Goal: Find specific page/section: Find specific page/section

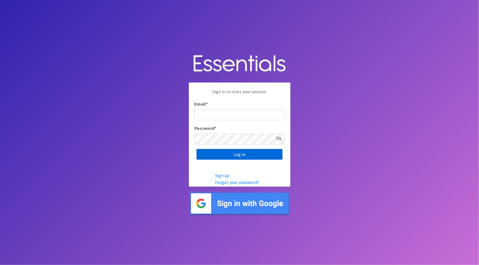
type input "[PERSON_NAME][EMAIL_ADDRESS][DOMAIN_NAME]"
click at [233, 155] on input "Log in" at bounding box center [240, 154] width 86 height 11
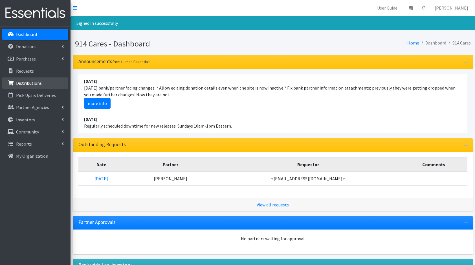
click at [38, 82] on p "Distributions" at bounding box center [29, 83] width 26 height 6
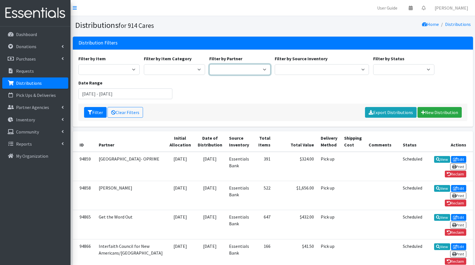
click at [263, 71] on select "4Communities 914United Abbot House Accompany Now All Access Yonkers, Inc All Or…" at bounding box center [239, 69] width 61 height 11
select select "2894"
click at [209, 64] on select "4Communities 914United Abbot House Accompany Now All Access Yonkers, Inc All Or…" at bounding box center [239, 69] width 61 height 11
click at [94, 115] on button "Filter" at bounding box center [95, 112] width 23 height 11
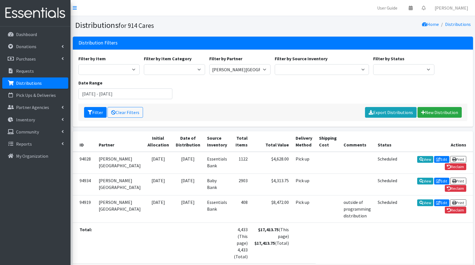
scroll to position [23, 0]
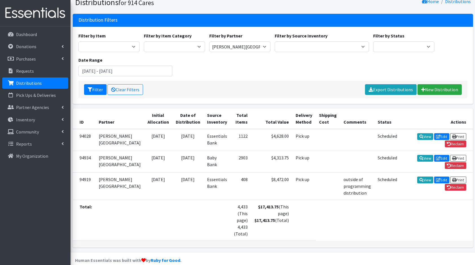
click at [241, 86] on div "Filter Clear Filters Export Distributions New Distribution" at bounding box center [272, 89] width 389 height 17
click at [203, 91] on div "Filter Clear Filters Export Distributions New Distribution" at bounding box center [272, 89] width 389 height 17
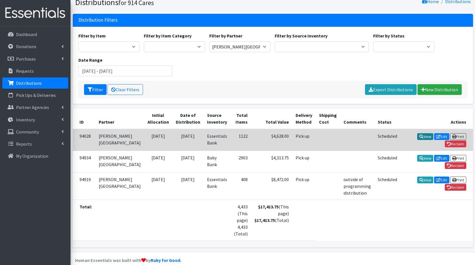
click at [417, 135] on link "View" at bounding box center [425, 136] width 16 height 7
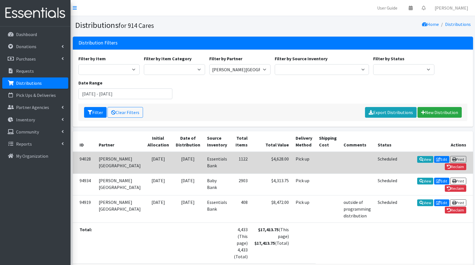
scroll to position [23, 0]
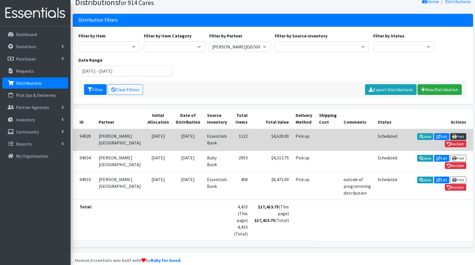
click at [450, 136] on link "Print" at bounding box center [458, 136] width 16 height 7
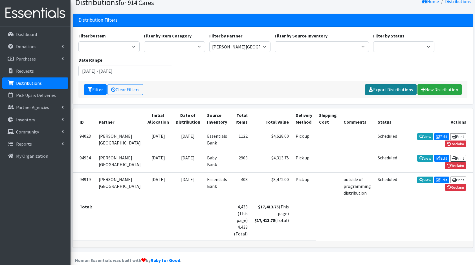
click at [389, 89] on link "Export Distributions" at bounding box center [391, 89] width 52 height 11
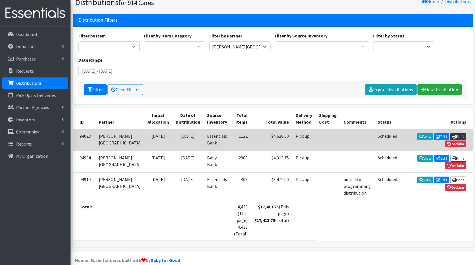
click at [450, 136] on link "Print" at bounding box center [458, 136] width 16 height 7
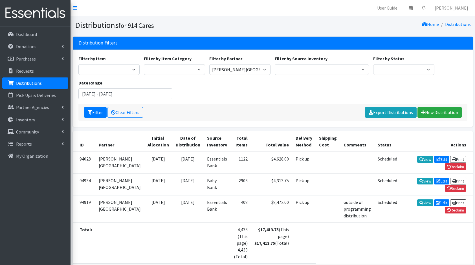
scroll to position [23, 0]
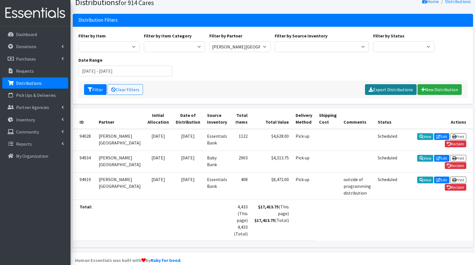
click at [384, 90] on link "Export Distributions" at bounding box center [391, 89] width 52 height 11
click at [324, 85] on div "Filter Clear Filters Export Distributions New Distribution" at bounding box center [272, 89] width 389 height 17
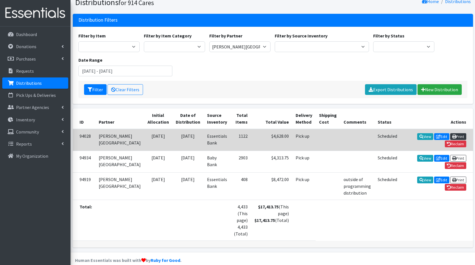
click at [450, 134] on link "Print" at bounding box center [458, 136] width 16 height 7
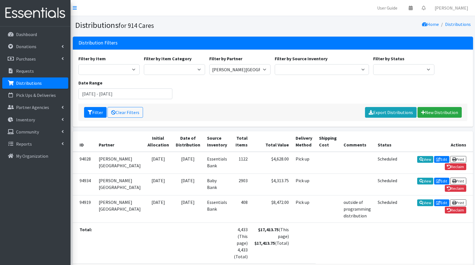
scroll to position [23, 0]
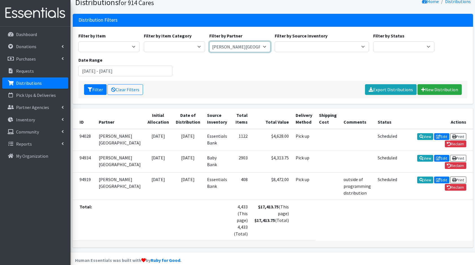
click at [256, 48] on select "4Communities 914United Abbot House Accompany Now All Access Yonkers, Inc All Or…" at bounding box center [239, 46] width 61 height 11
select select
click at [209, 41] on select "4Communities 914United Abbot House Accompany Now All Access Yonkers, Inc All Or…" at bounding box center [239, 46] width 61 height 11
click at [239, 69] on div "Filter by Item 11+ Hygiene Kit 2-5 Hygiene Kit 6-10 Hygiene Kit Baby Bank Baby …" at bounding box center [272, 56] width 393 height 49
click at [100, 70] on input "[DATE] - [DATE]" at bounding box center [125, 71] width 94 height 11
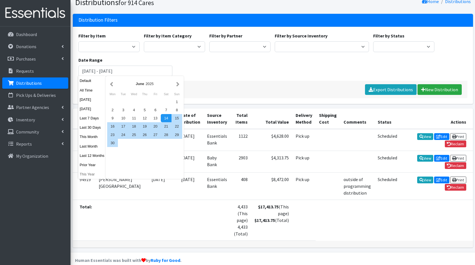
click at [91, 176] on button "This Year" at bounding box center [92, 174] width 28 height 8
type input "[DATE] - [DATE]"
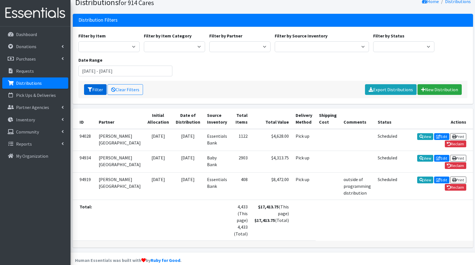
click at [97, 88] on button "Filter" at bounding box center [95, 89] width 23 height 11
